Goal: Information Seeking & Learning: Learn about a topic

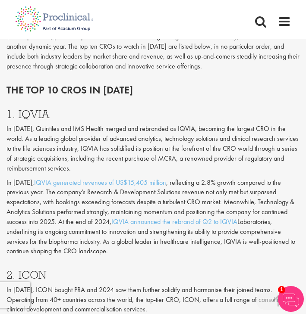
scroll to position [748, 0]
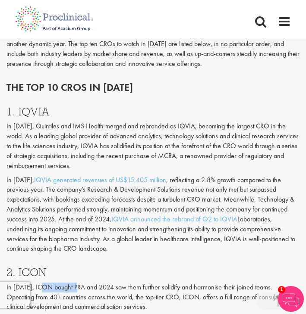
drag, startPoint x: 47, startPoint y: 230, endPoint x: 80, endPoint y: 231, distance: 33.6
click at [80, 283] on p "In [DATE], ICON bought PRA and 2024 saw them further solidify and harmonise the…" at bounding box center [152, 298] width 293 height 30
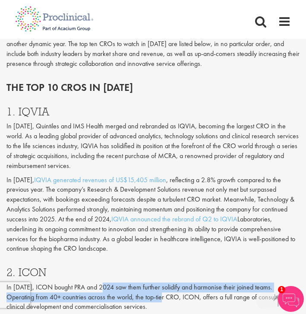
drag, startPoint x: 106, startPoint y: 230, endPoint x: 138, endPoint y: 240, distance: 33.0
click at [138, 283] on p "In [DATE], ICON bought PRA and 2024 saw them further solidify and harmonise the…" at bounding box center [152, 298] width 293 height 30
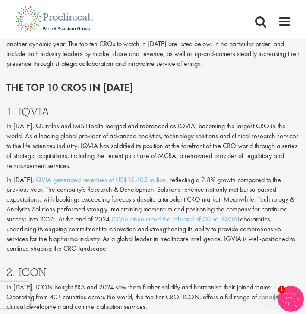
click at [138, 283] on p "In [DATE], ICON bought PRA and 2024 saw them further solidify and harmonise the…" at bounding box center [152, 298] width 293 height 30
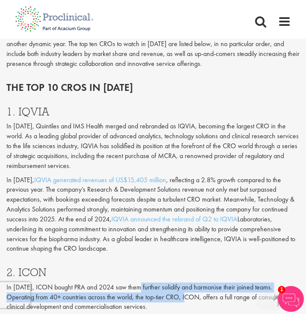
drag, startPoint x: 138, startPoint y: 230, endPoint x: 164, endPoint y: 239, distance: 27.4
click at [164, 283] on p "In [DATE], ICON bought PRA and 2024 saw them further solidify and harmonise the…" at bounding box center [152, 298] width 293 height 30
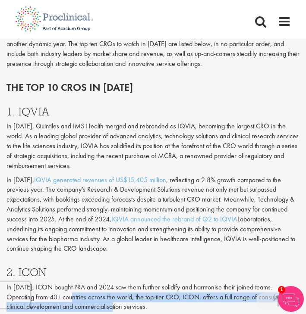
drag, startPoint x: 48, startPoint y: 237, endPoint x: 96, endPoint y: 248, distance: 49.6
click at [96, 283] on p "In [DATE], ICON bought PRA and 2024 saw them further solidify and harmonise the…" at bounding box center [152, 298] width 293 height 30
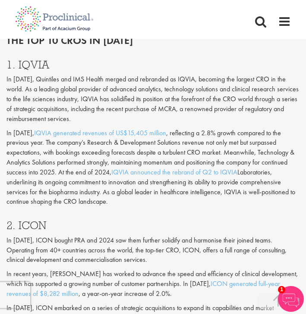
scroll to position [796, 0]
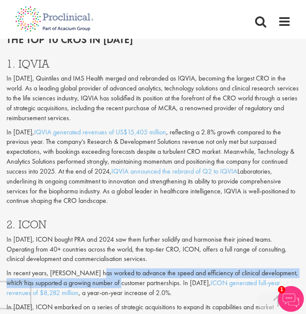
drag, startPoint x: 97, startPoint y: 214, endPoint x: 119, endPoint y: 224, distance: 24.3
click at [119, 269] on p "In recent years, [PERSON_NAME] has worked to advance the speed and efficiency o…" at bounding box center [152, 284] width 293 height 30
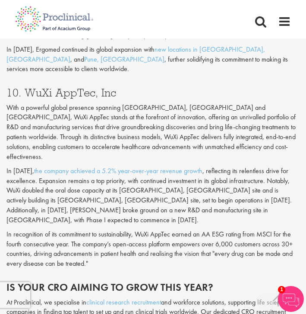
scroll to position [2395, 0]
